Goal: Task Accomplishment & Management: Use online tool/utility

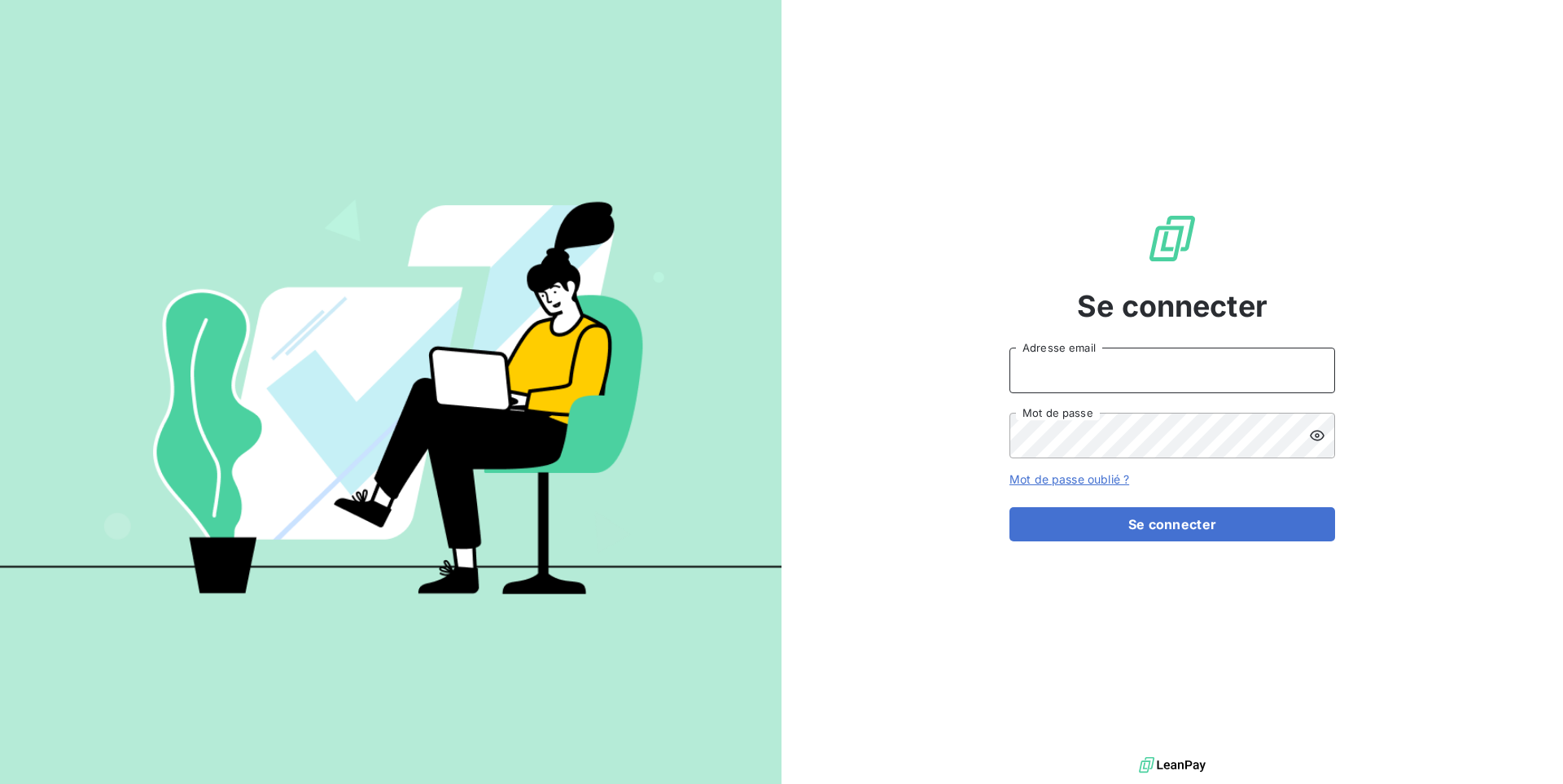
click at [1125, 363] on input "Adresse email" at bounding box center [1173, 370] width 326 height 46
type input "admin@kiloutou"
click at [1010, 507] on button "Se connecter" at bounding box center [1173, 524] width 326 height 34
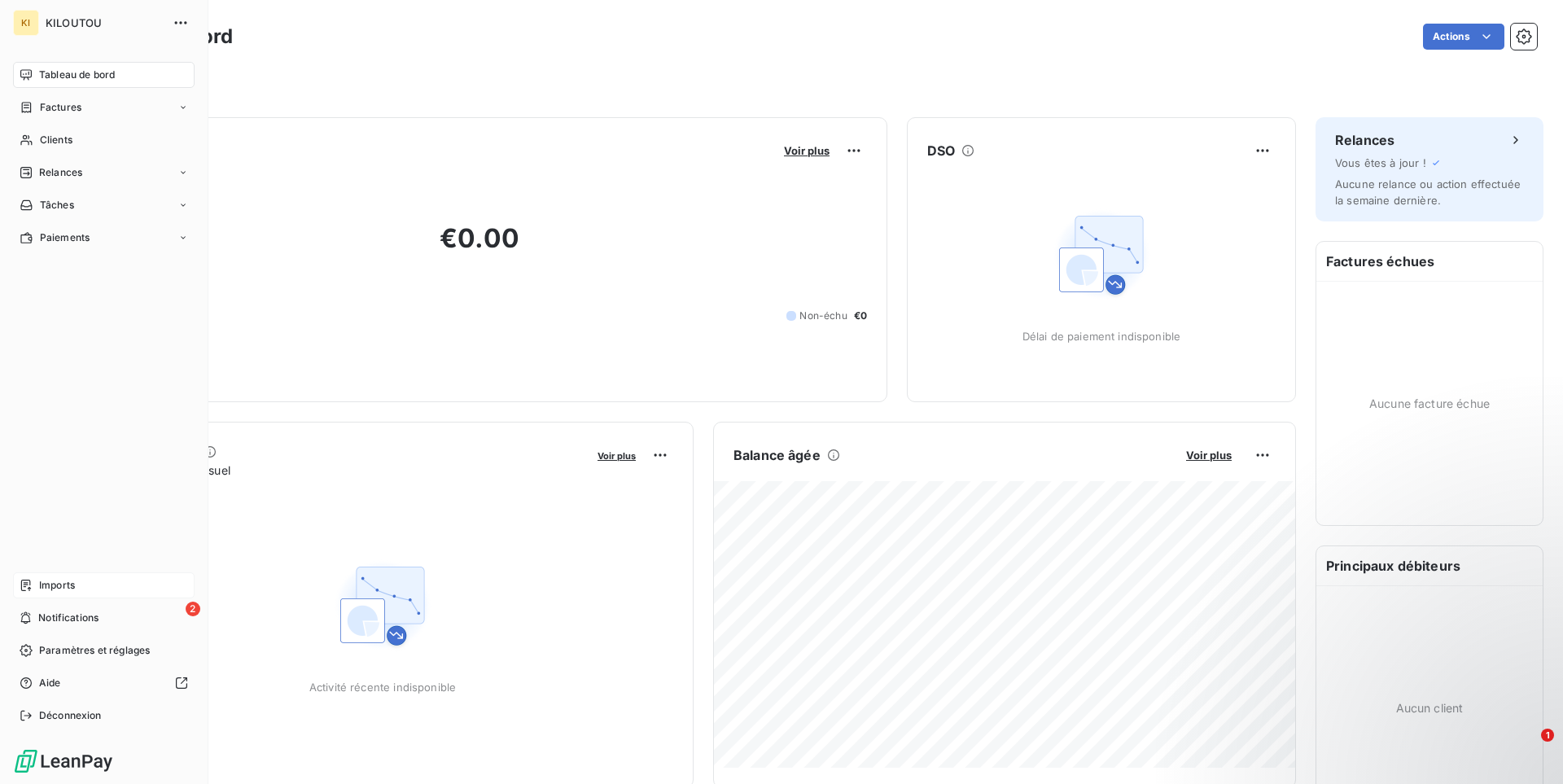
click at [37, 577] on div "Imports" at bounding box center [104, 584] width 182 height 26
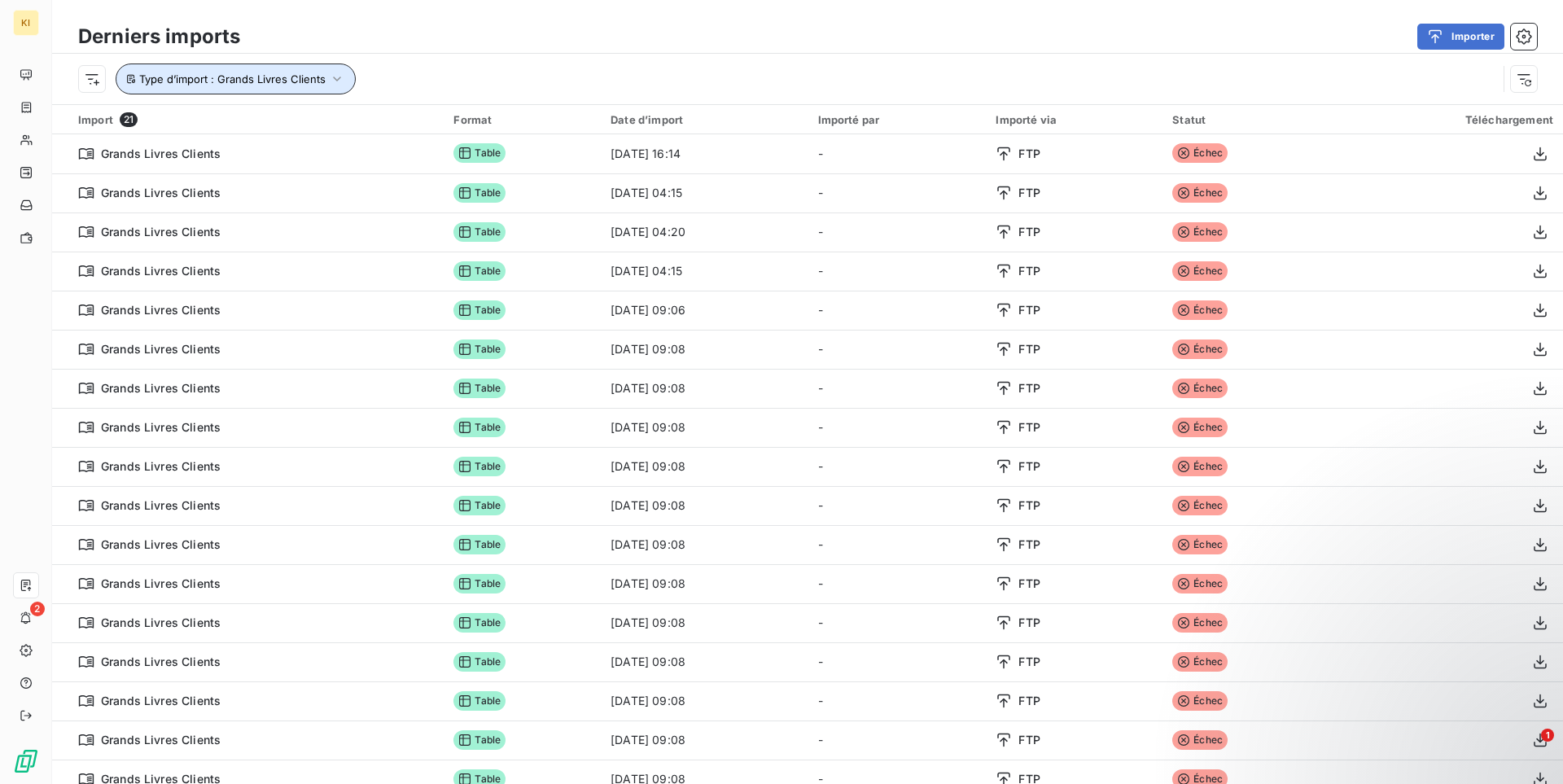
click at [307, 85] on span "Type d’import : Grands Livres Clients" at bounding box center [232, 79] width 187 height 13
click at [438, 72] on div "Type d’import : Grands Livres Clients" at bounding box center [788, 78] width 1420 height 31
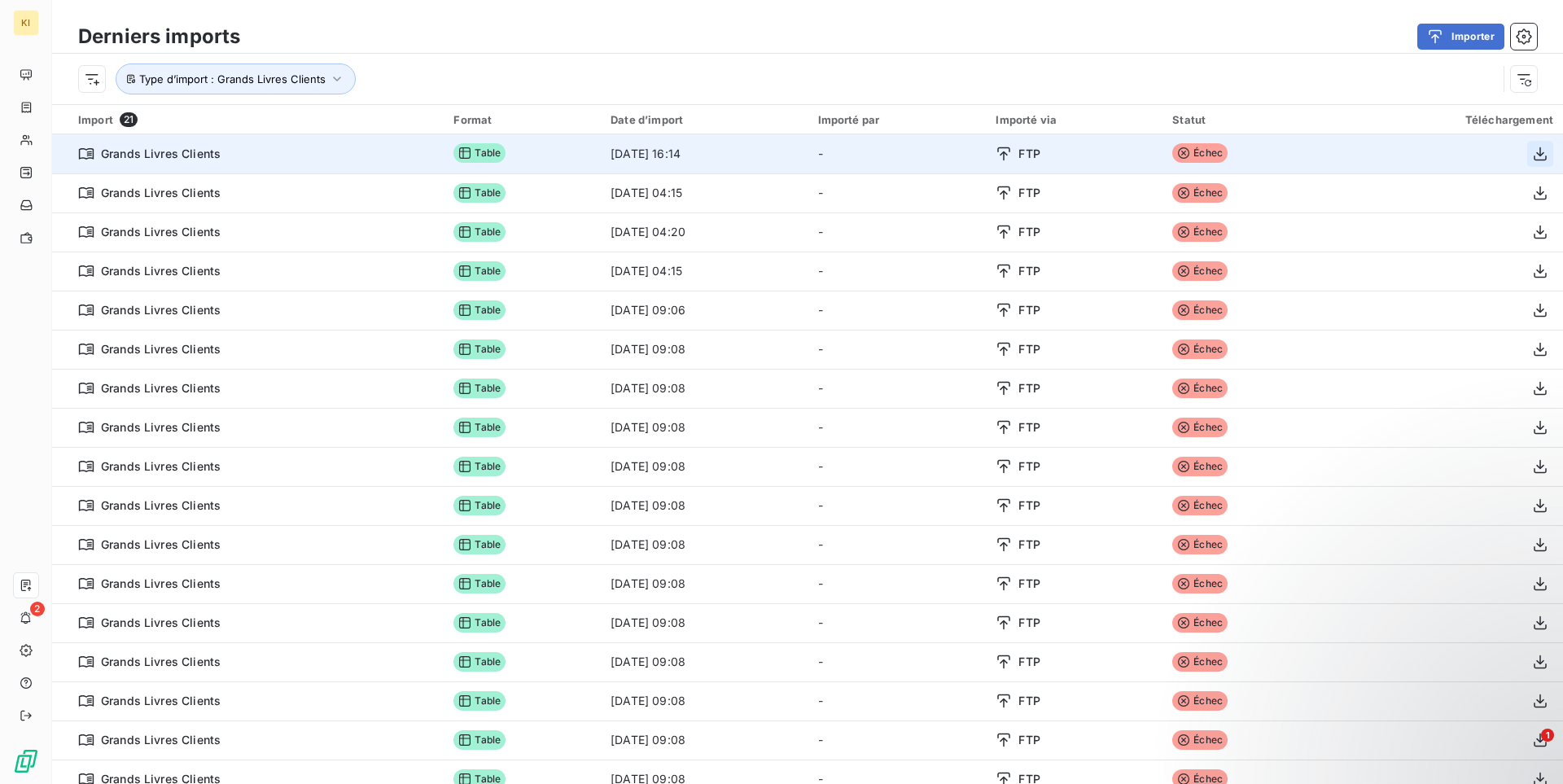
click at [1538, 157] on icon "button" at bounding box center [1540, 153] width 16 height 16
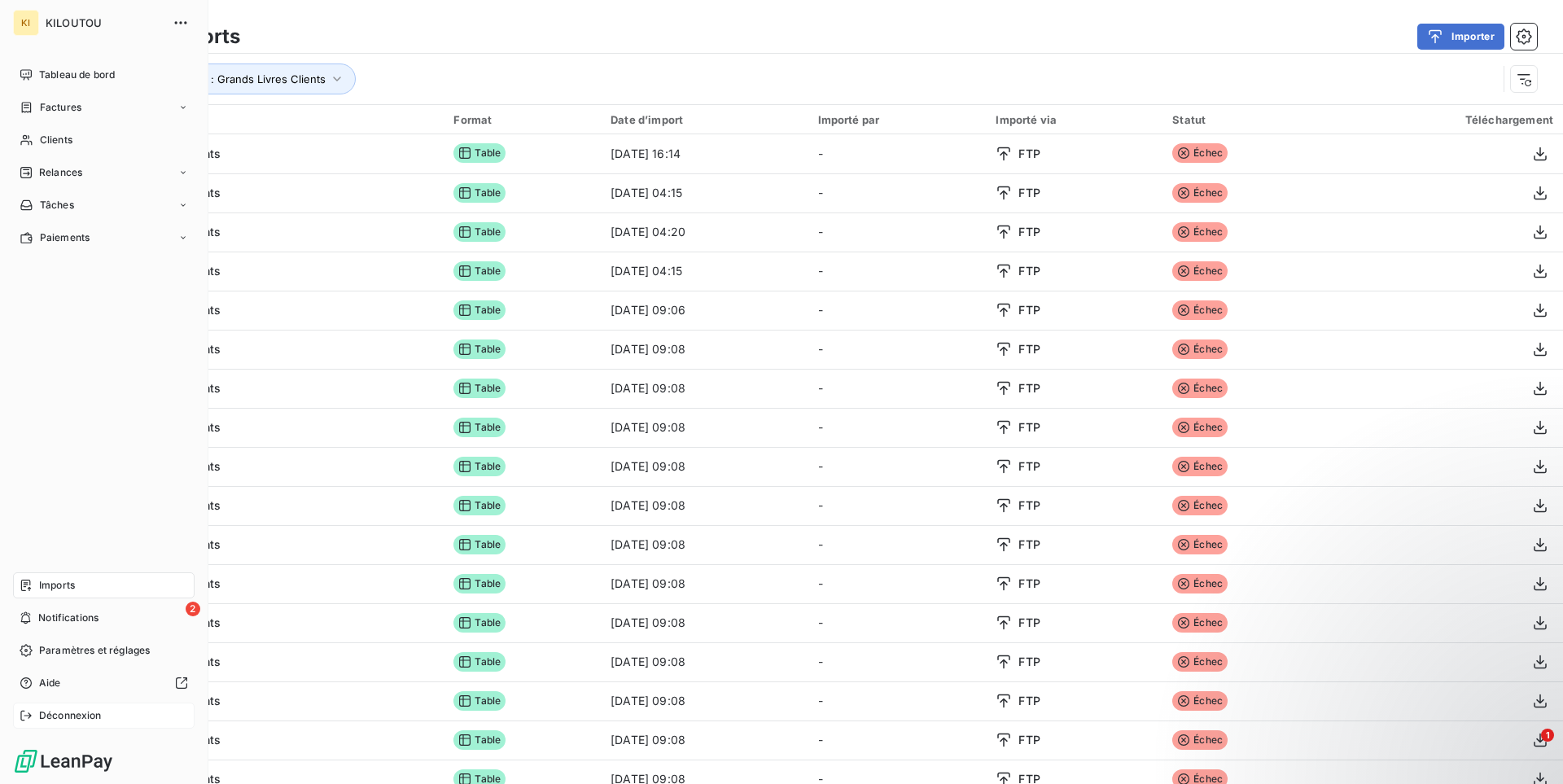
click at [56, 714] on span "Déconnexion" at bounding box center [71, 715] width 63 height 14
